Goal: Task Accomplishment & Management: Use online tool/utility

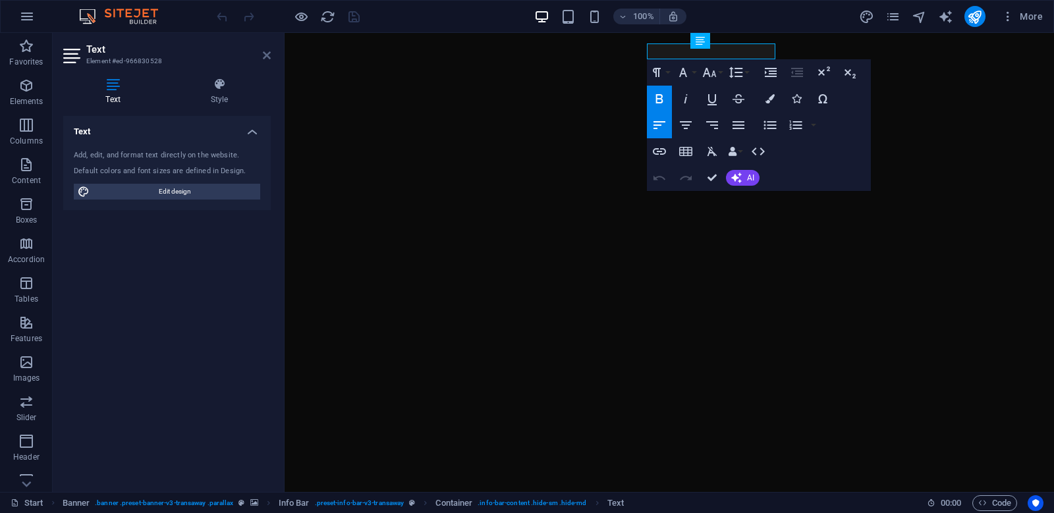
click at [268, 61] on link at bounding box center [267, 55] width 8 height 11
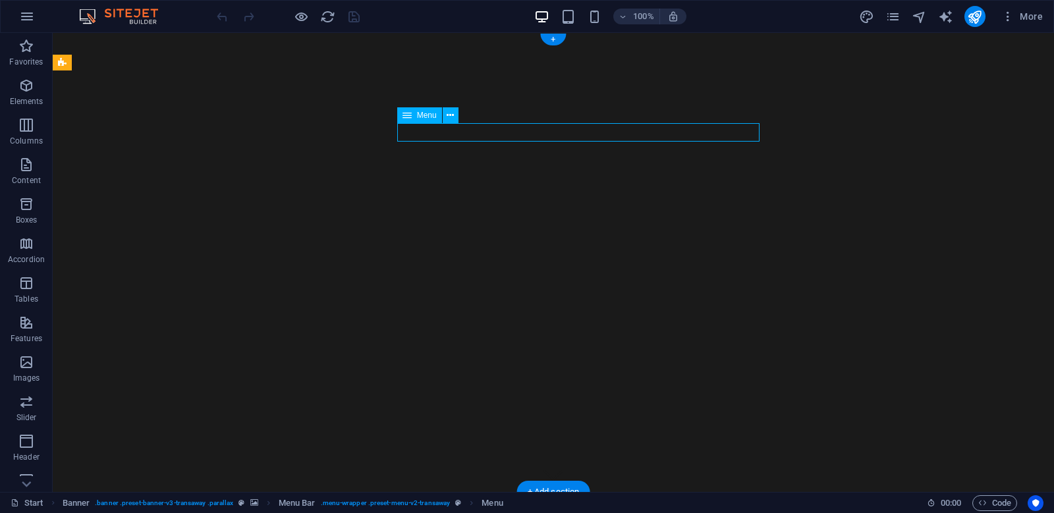
select select
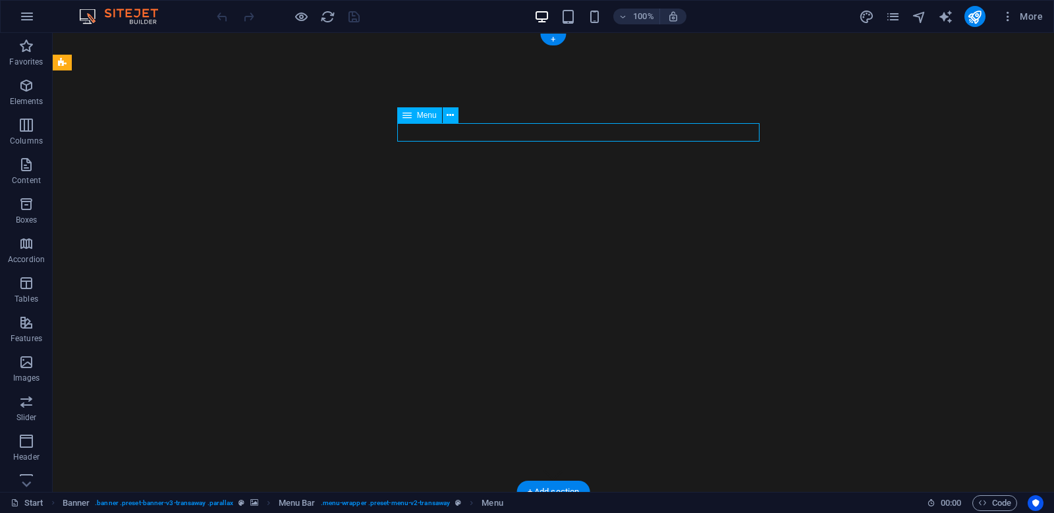
select select
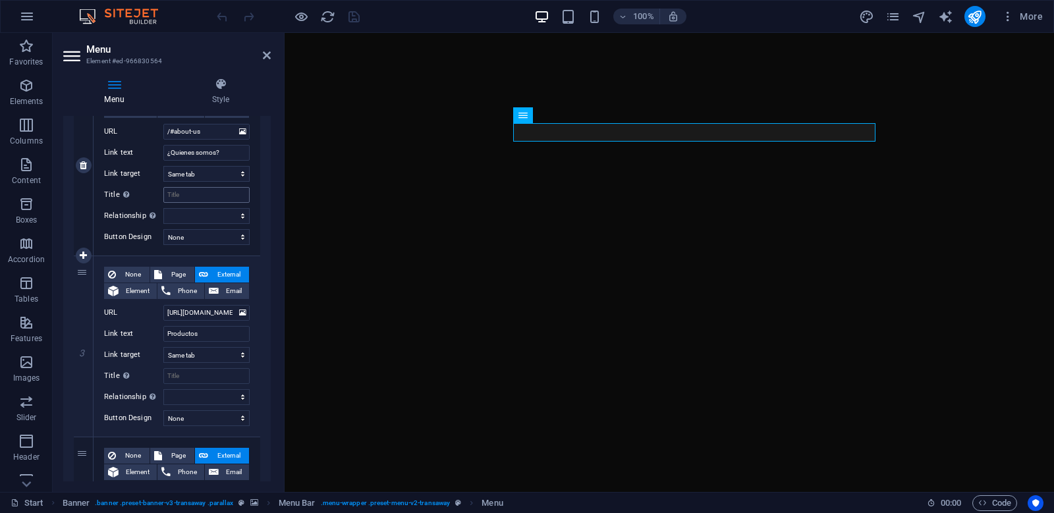
scroll to position [395, 0]
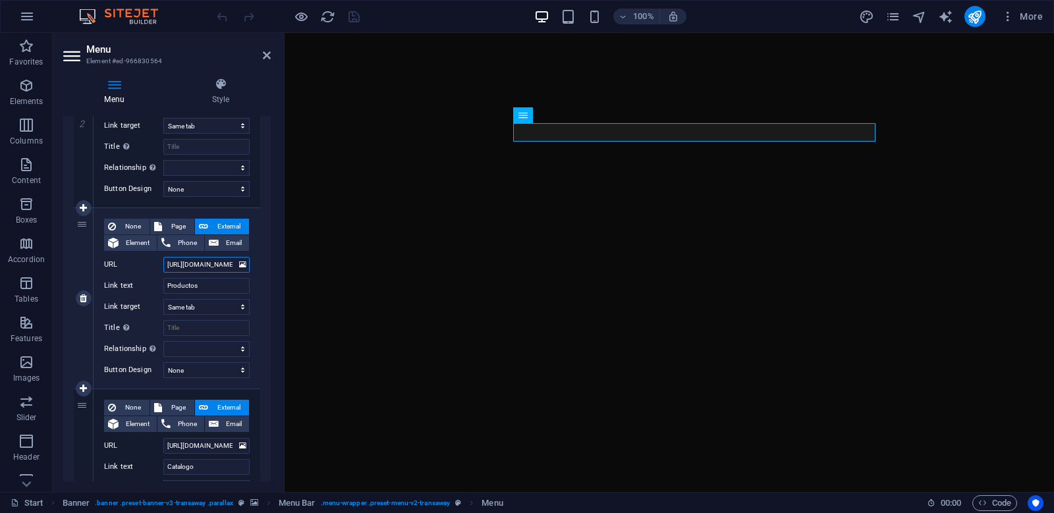
click at [223, 267] on input "[URL][DOMAIN_NAME]" at bounding box center [206, 265] width 86 height 16
click at [222, 266] on input "[URL][DOMAIN_NAME]" at bounding box center [206, 265] width 86 height 16
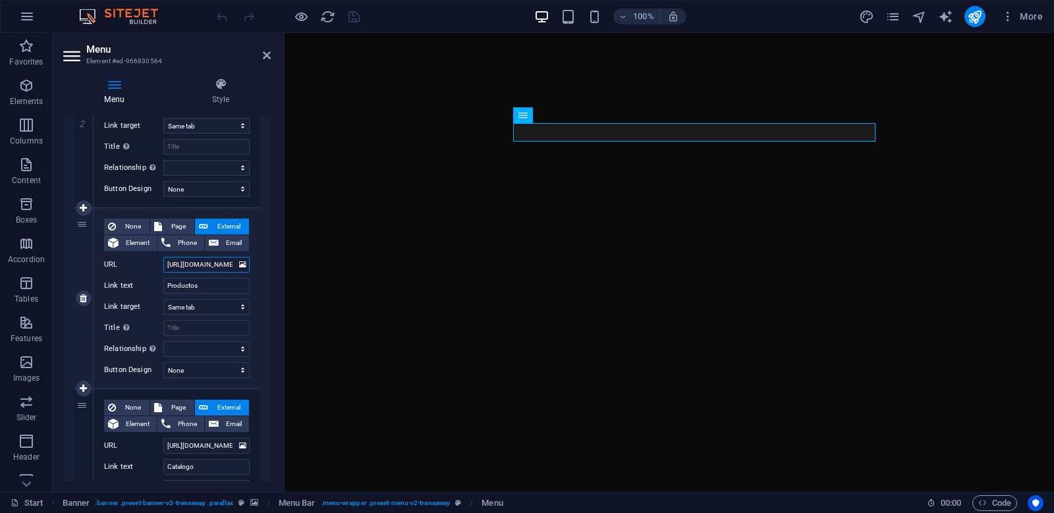
click at [222, 266] on input "[URL][DOMAIN_NAME]" at bounding box center [206, 265] width 86 height 16
paste input "[DOMAIN_NAME][URL]"
type input "[URL][DOMAIN_NAME]"
select select
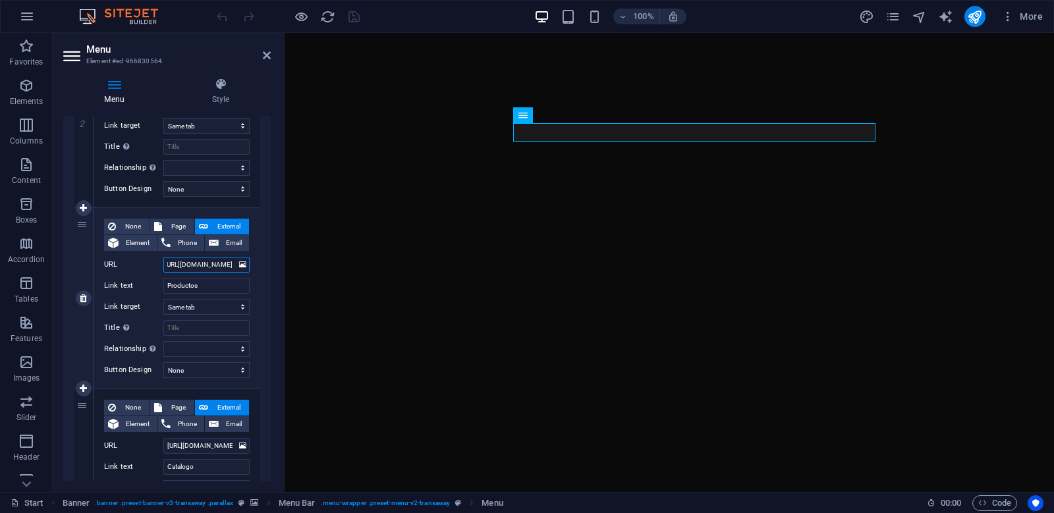
select select
type input "[URL][DOMAIN_NAME]"
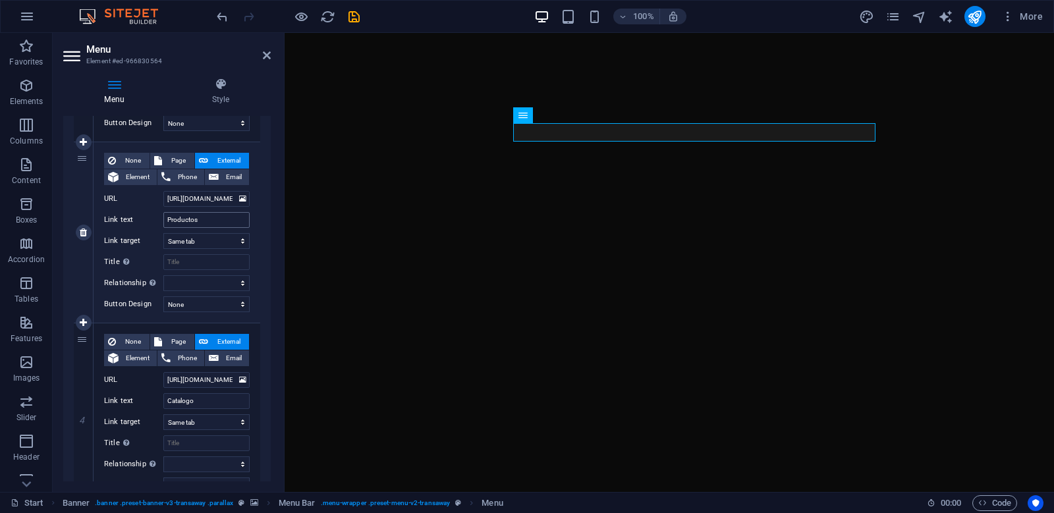
scroll to position [527, 0]
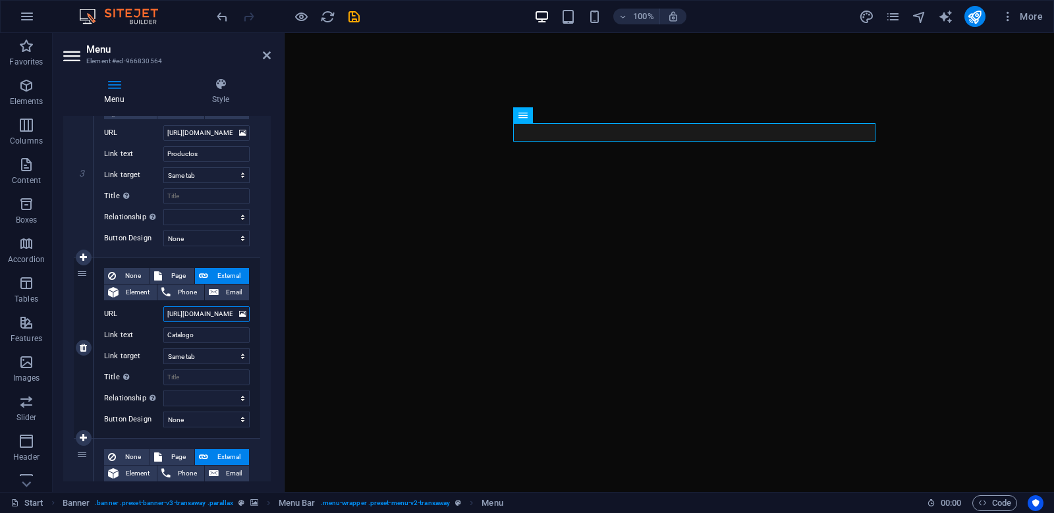
click at [217, 312] on input "[URL][DOMAIN_NAME]" at bounding box center [206, 314] width 86 height 16
click at [219, 315] on input "[URL][DOMAIN_NAME]" at bounding box center [206, 314] width 86 height 16
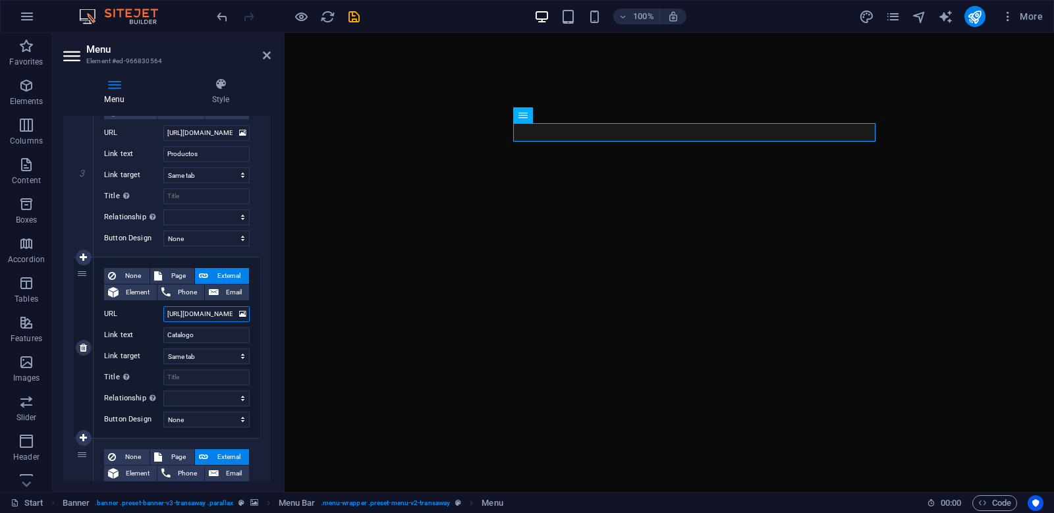
click at [219, 315] on input "[URL][DOMAIN_NAME]" at bounding box center [206, 314] width 86 height 16
paste input "ntyiIw9chocYgym5MehYMmEOAudsEz6K/view?usp=sharing"
type input "[URL][DOMAIN_NAME]"
select select
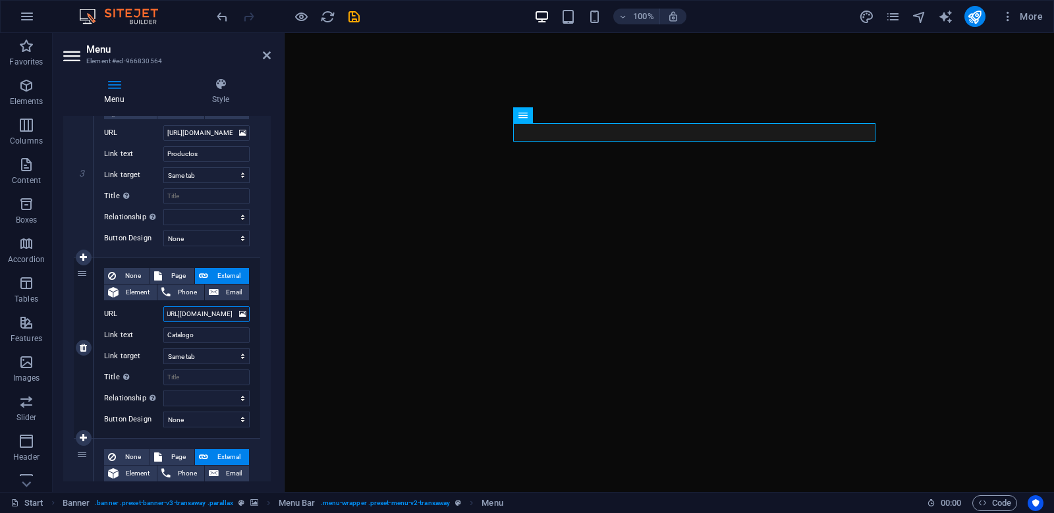
select select
type input "[URL][DOMAIN_NAME]"
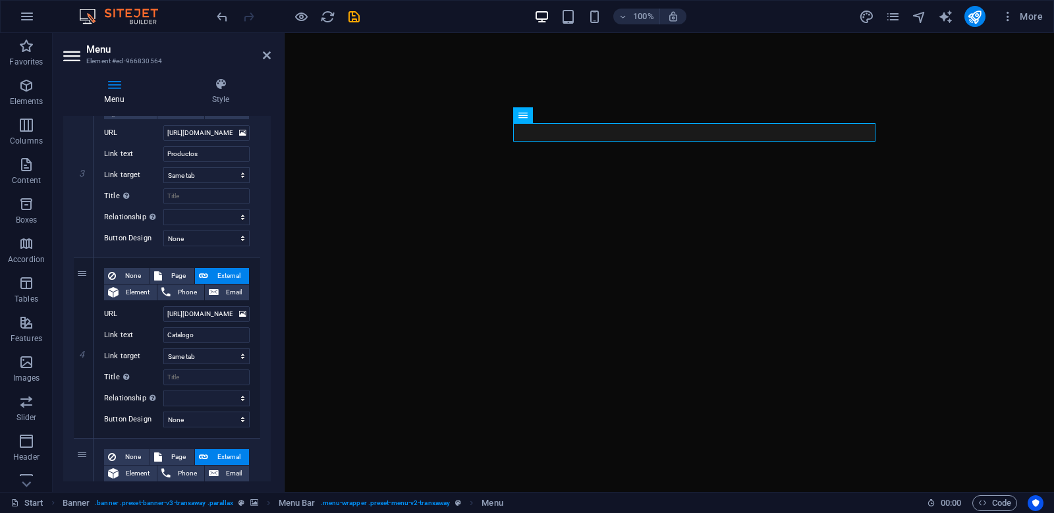
scroll to position [702, 0]
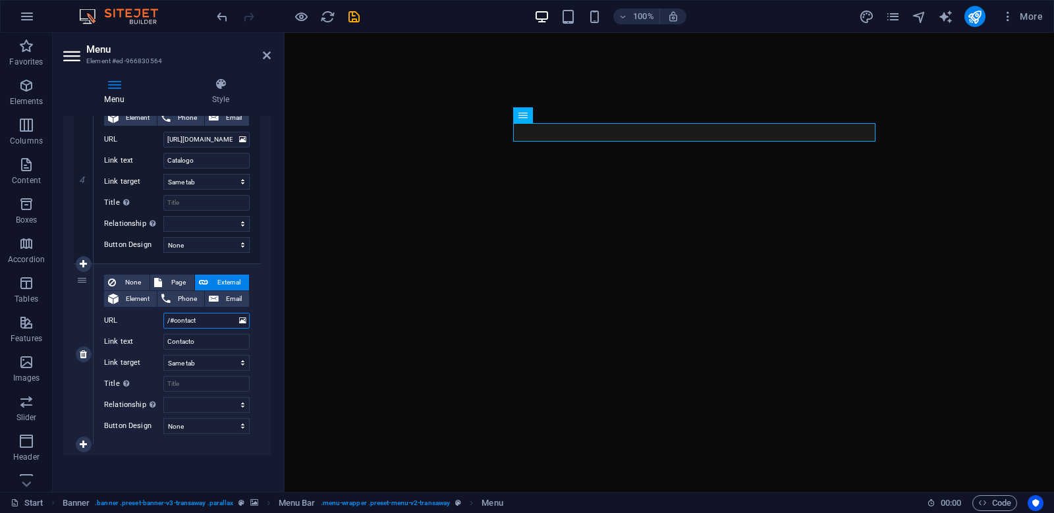
drag, startPoint x: 214, startPoint y: 321, endPoint x: 106, endPoint y: 308, distance: 108.8
click at [106, 308] on div "None Page External Element Phone Email Page Start Subpage Legal Notice Privacy …" at bounding box center [177, 344] width 146 height 138
click at [207, 327] on input "/#contact" at bounding box center [206, 321] width 86 height 16
click at [213, 321] on input "/#contact" at bounding box center [206, 321] width 86 height 16
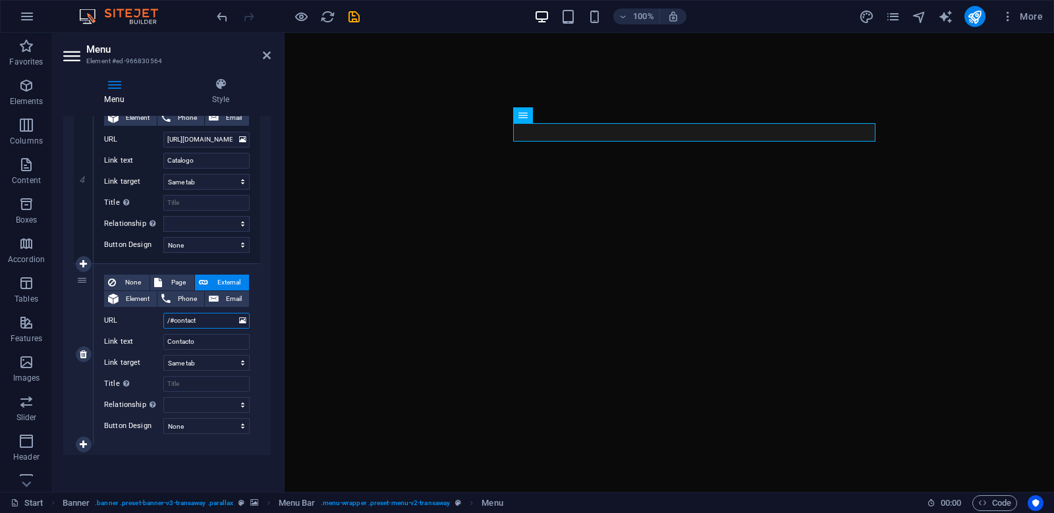
click at [213, 321] on input "/#contact" at bounding box center [206, 321] width 86 height 16
paste input "[URL][DOMAIN_NAME]"
type input "[URL][DOMAIN_NAME]"
select select
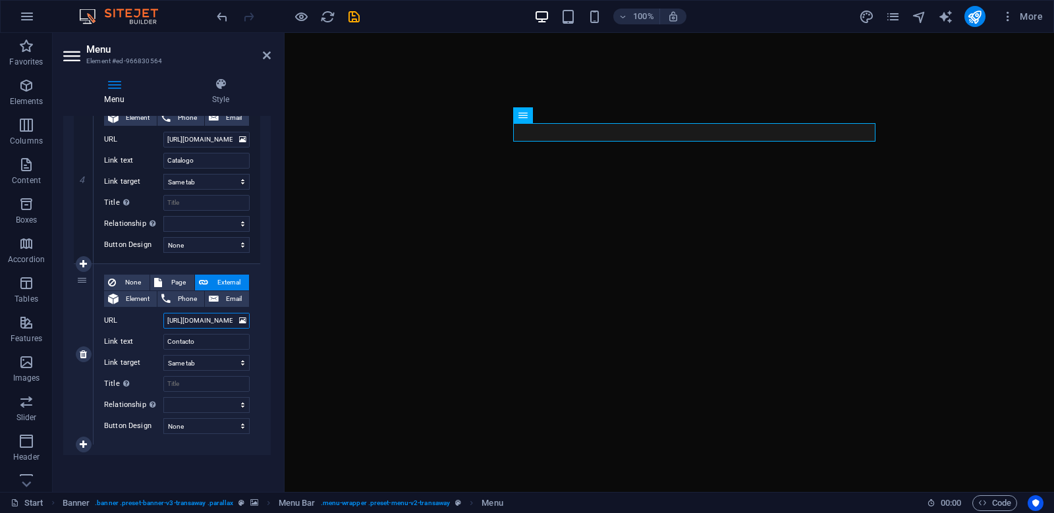
select select
type input "[URL][DOMAIN_NAME]"
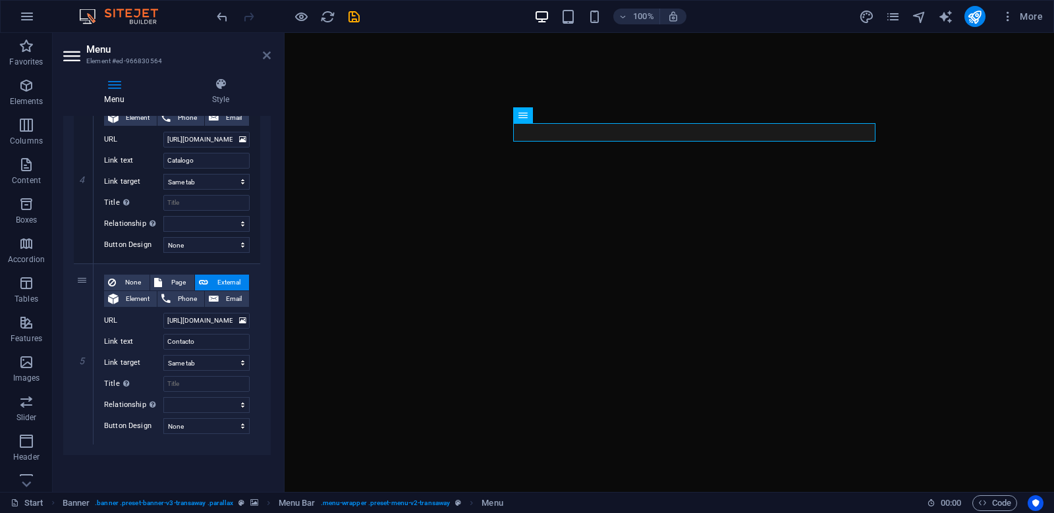
click at [265, 59] on icon at bounding box center [267, 55] width 8 height 11
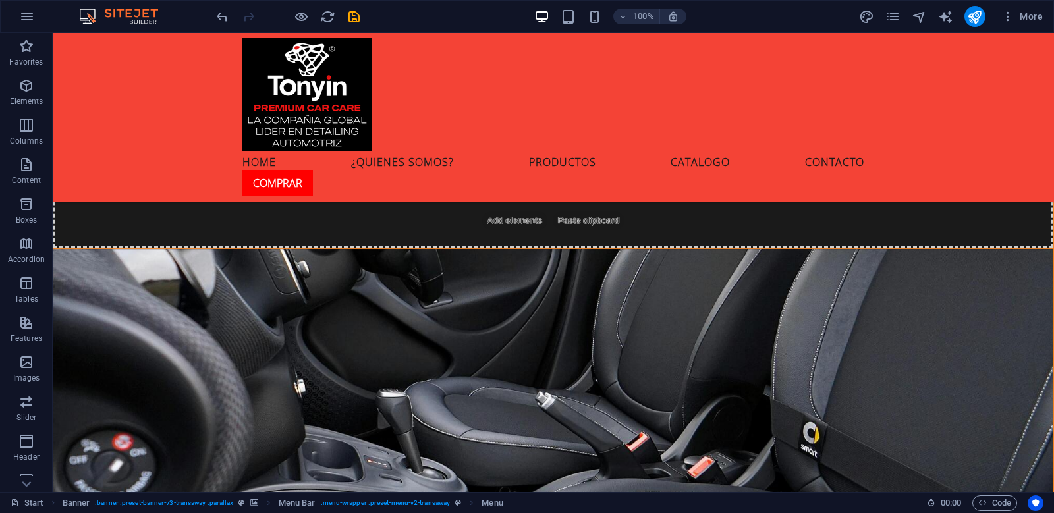
scroll to position [3557, 0]
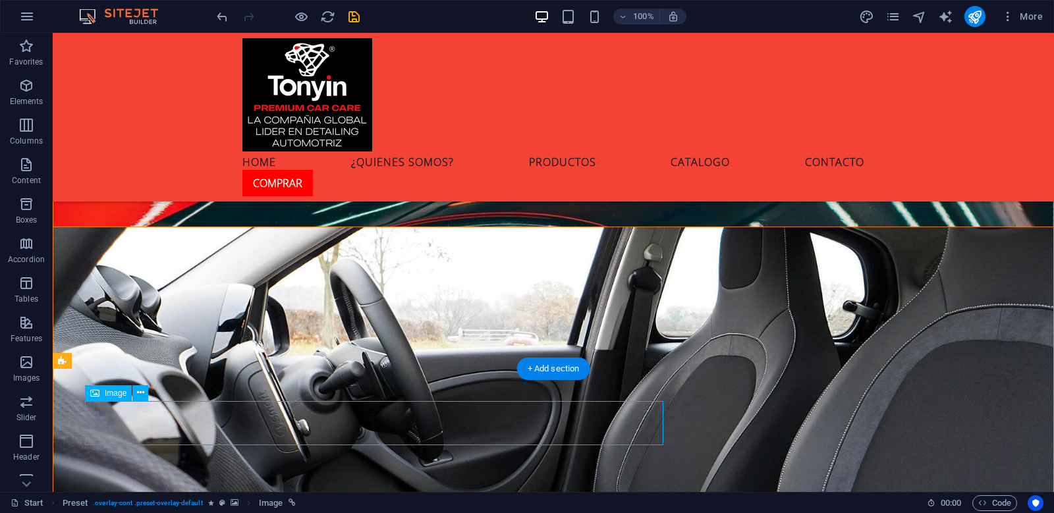
select select "px"
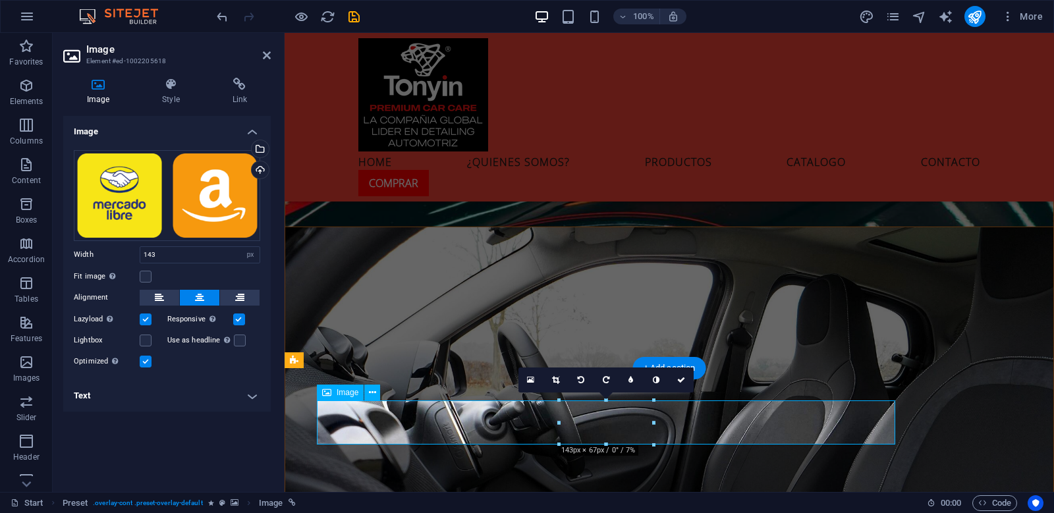
scroll to position [3685, 0]
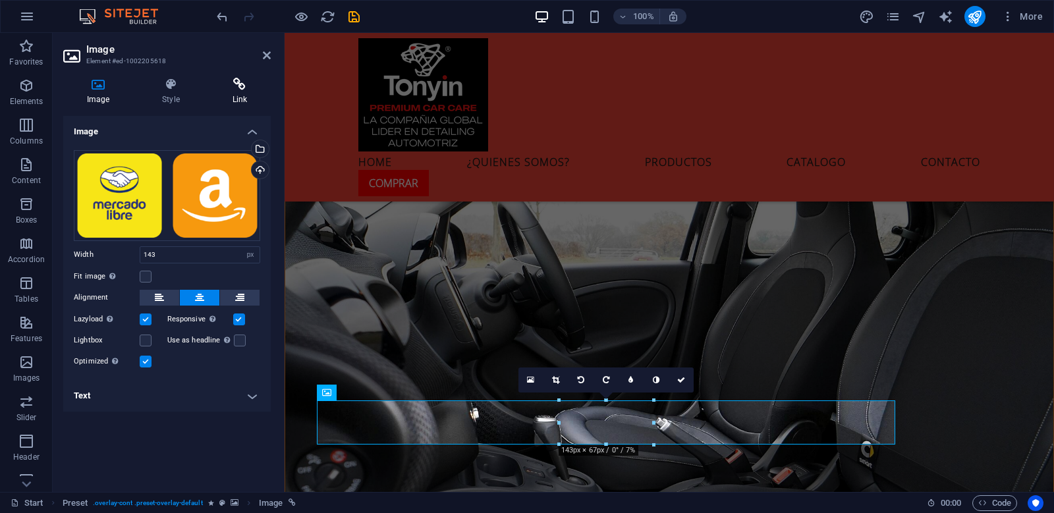
click at [245, 86] on icon at bounding box center [240, 84] width 62 height 13
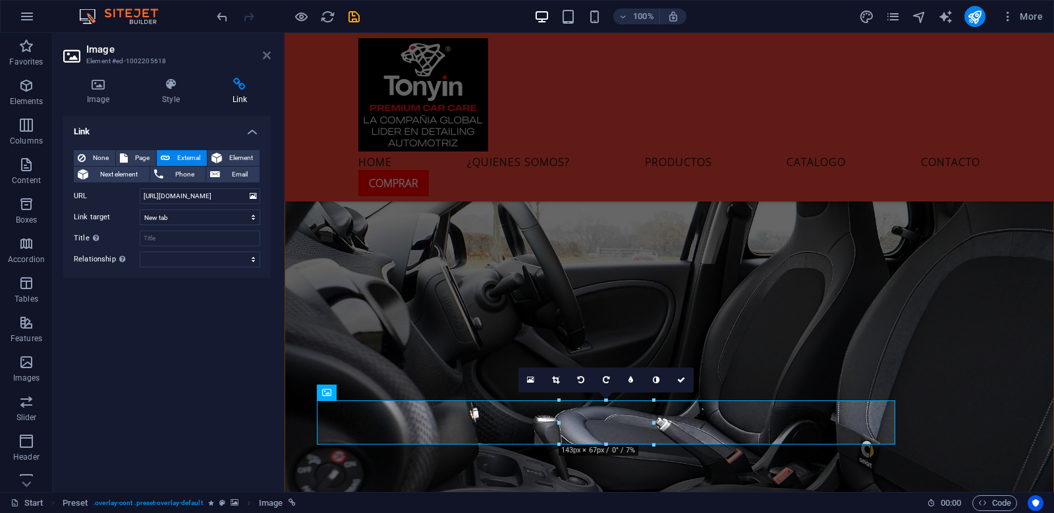
click at [268, 54] on icon at bounding box center [267, 55] width 8 height 11
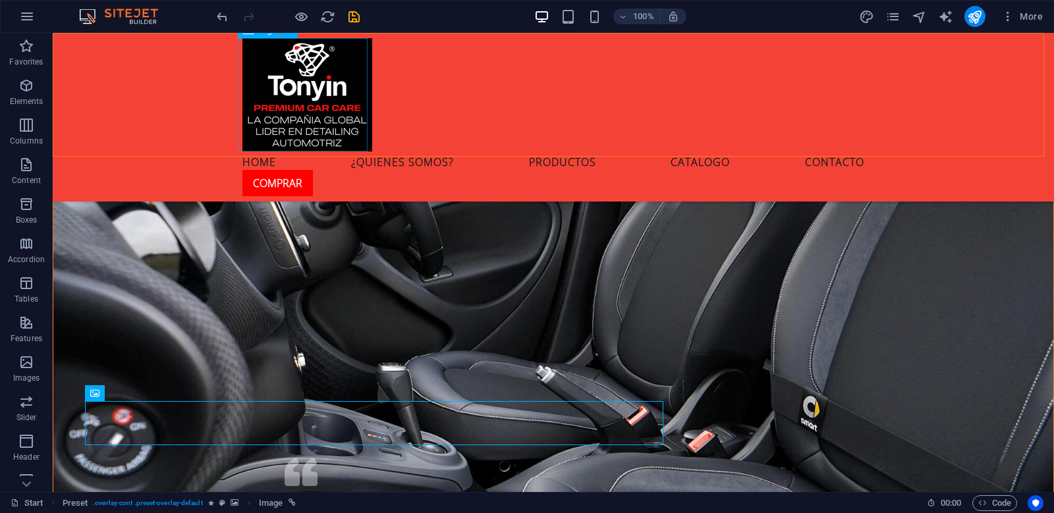
scroll to position [3557, 0]
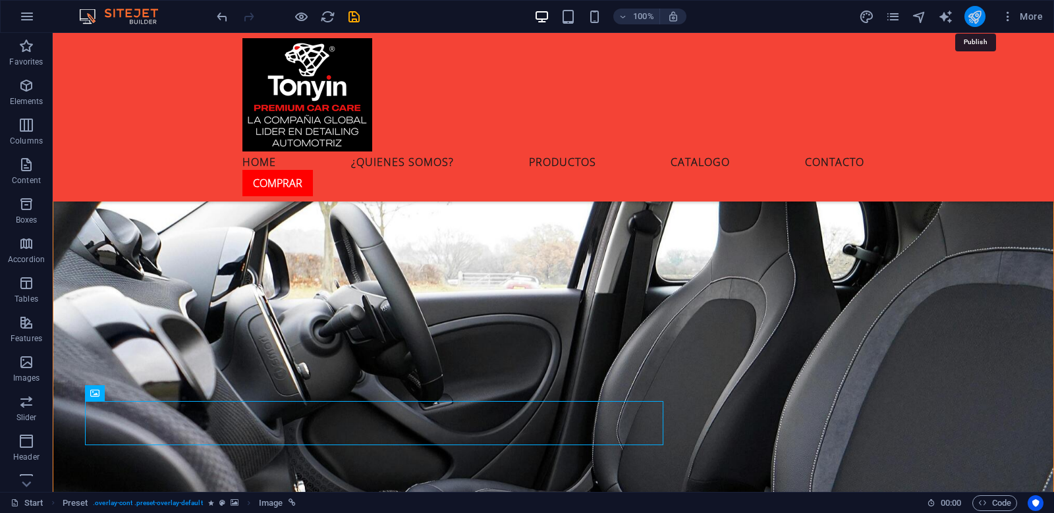
click at [974, 16] on icon "publish" at bounding box center [974, 16] width 15 height 15
